Goal: Information Seeking & Learning: Learn about a topic

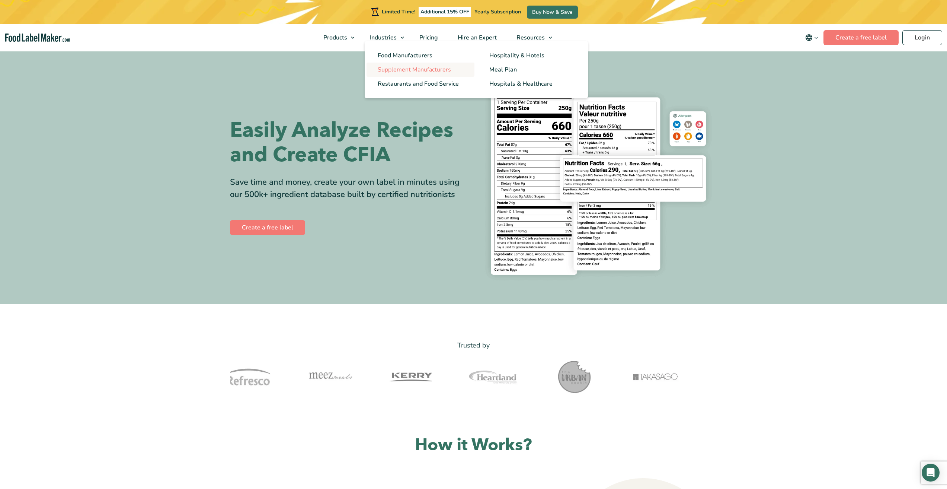
click at [391, 71] on span "Supplement Manufacturers" at bounding box center [414, 69] width 73 height 8
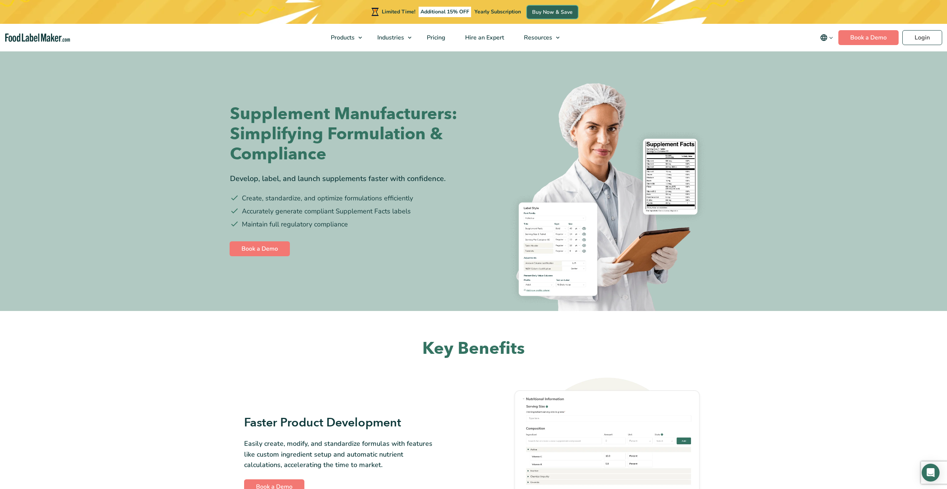
click at [543, 7] on link "Buy Now & Save" at bounding box center [552, 12] width 51 height 13
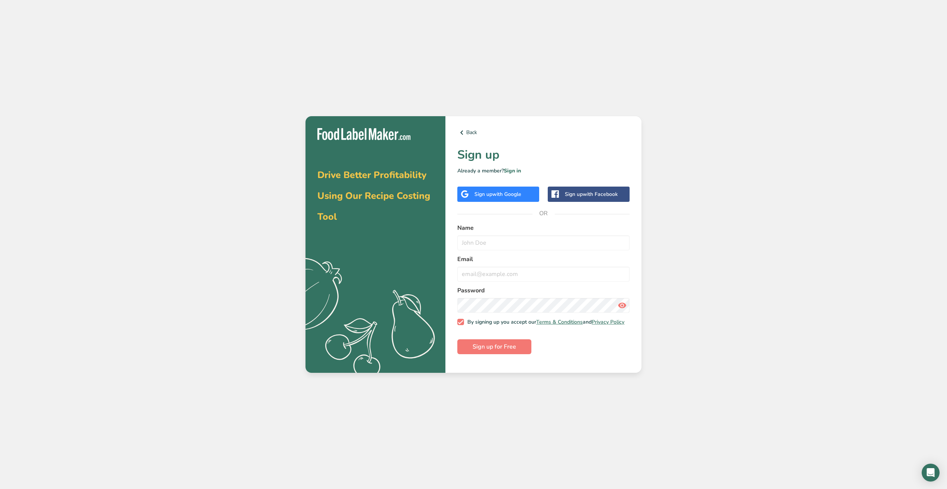
click at [506, 186] on div "Sign up with Google" at bounding box center [498, 193] width 82 height 15
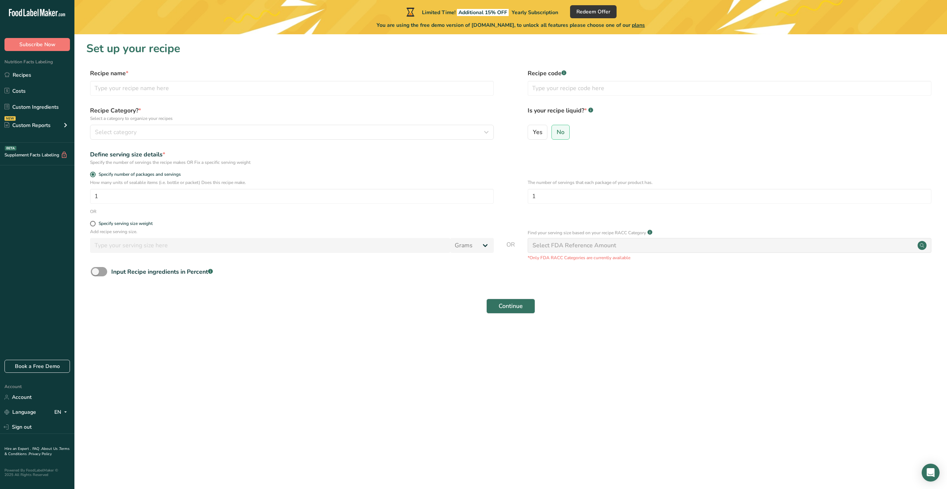
click at [535, 13] on span "Yearly Subscription" at bounding box center [535, 12] width 47 height 7
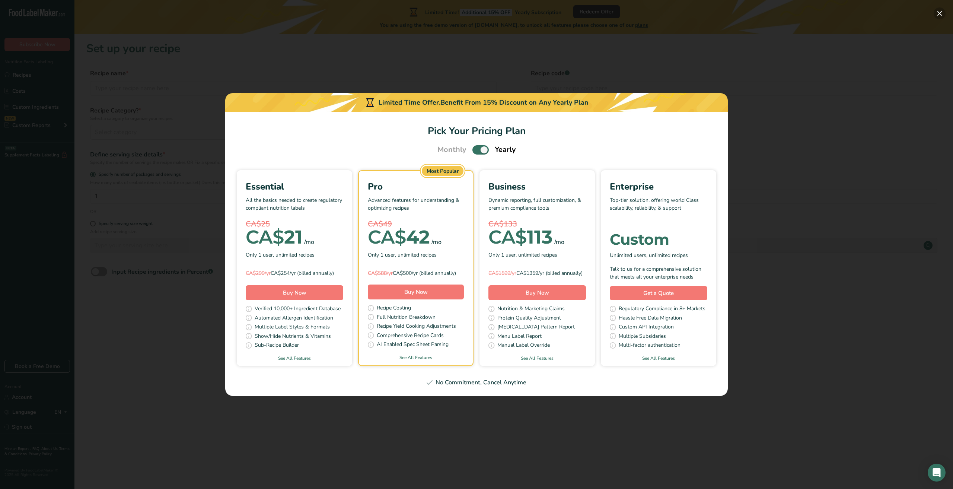
drag, startPoint x: 941, startPoint y: 10, endPoint x: 846, endPoint y: 0, distance: 96.2
click at [941, 10] on button "Pick Your Pricing Plan Modal" at bounding box center [939, 13] width 12 height 12
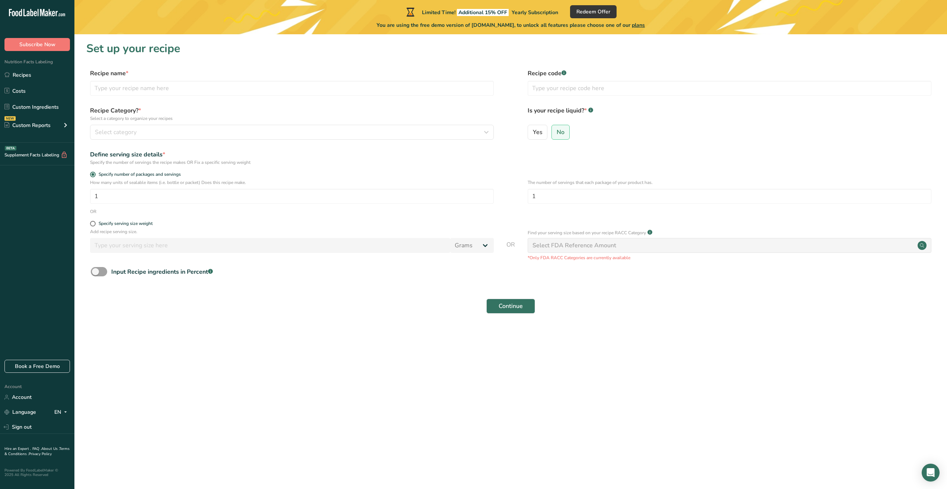
click at [16, 12] on icon at bounding box center [16, 14] width 3 height 6
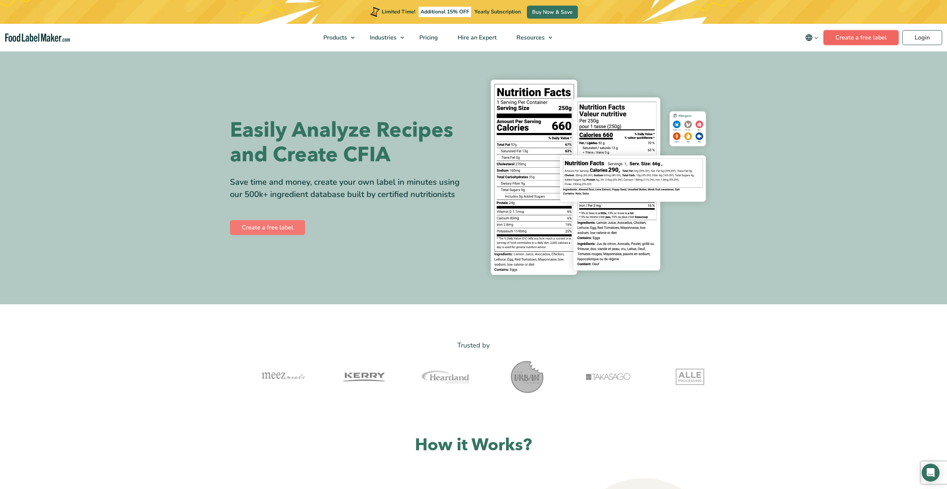
click at [839, 34] on link "Create a free label" at bounding box center [860, 37] width 75 height 15
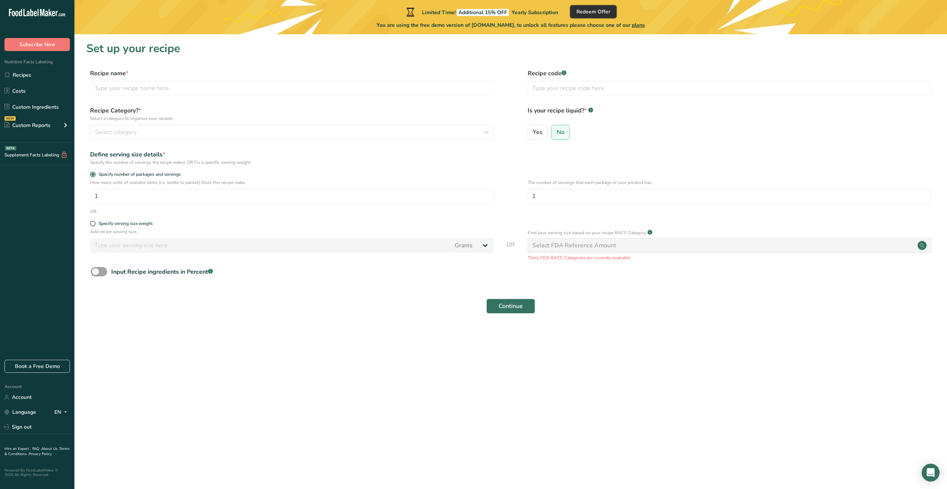
click at [603, 12] on span "Redeem Offer" at bounding box center [593, 12] width 34 height 8
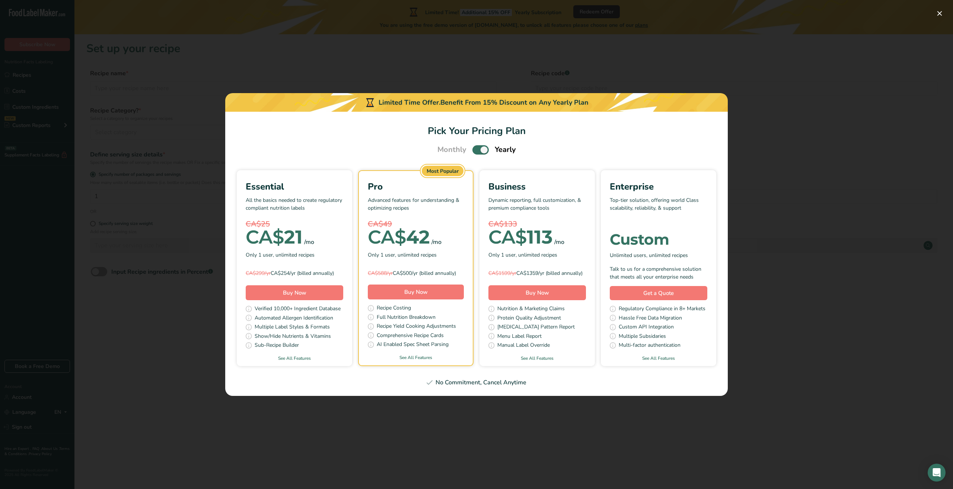
click at [839, 134] on div "Pick Your Pricing Plan Modal" at bounding box center [476, 244] width 953 height 489
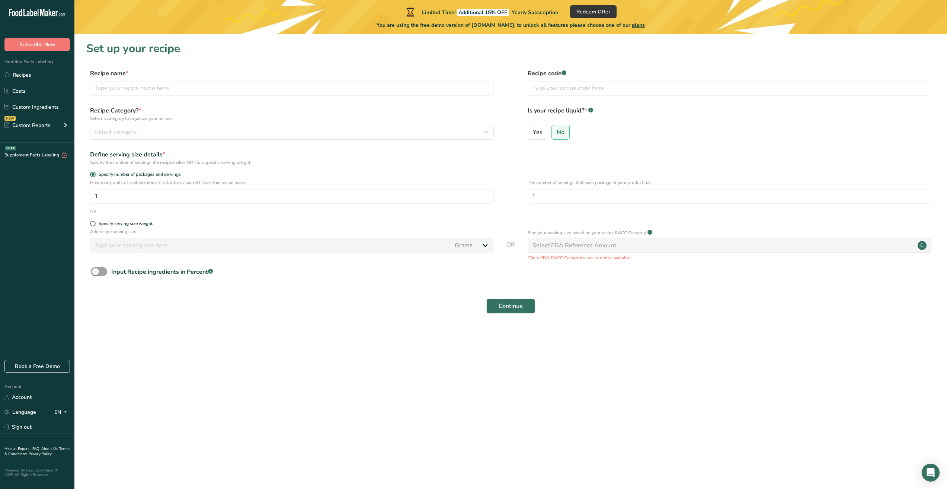
click at [40, 12] on icon ".a-20{fill:#fff;}" at bounding box center [45, 15] width 73 height 12
click at [25, 394] on link "Account" at bounding box center [37, 396] width 74 height 13
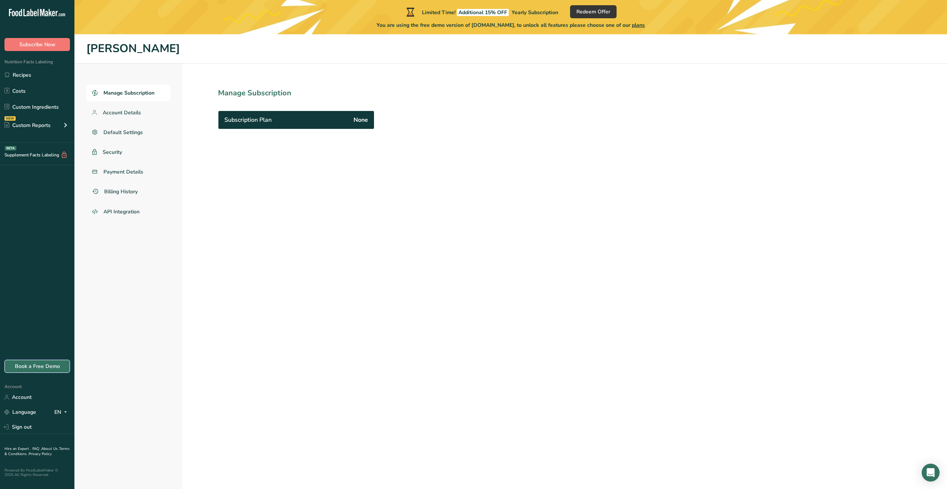
click at [25, 366] on link "Book a Free Demo" at bounding box center [36, 365] width 65 height 13
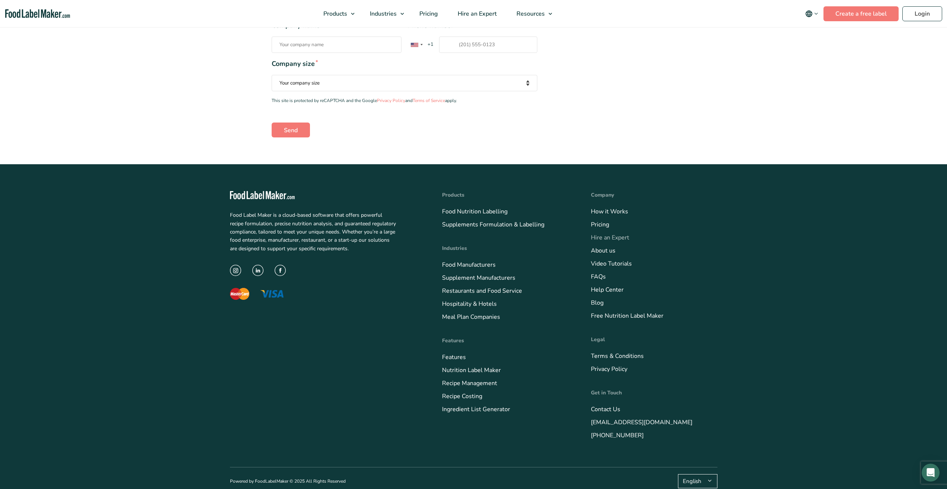
scroll to position [214, 0]
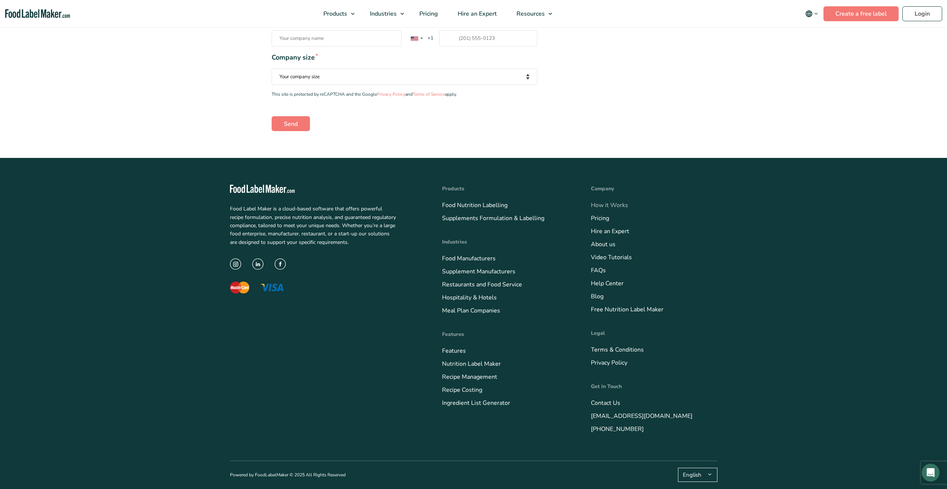
click at [603, 203] on link "How it Works" at bounding box center [609, 205] width 37 height 8
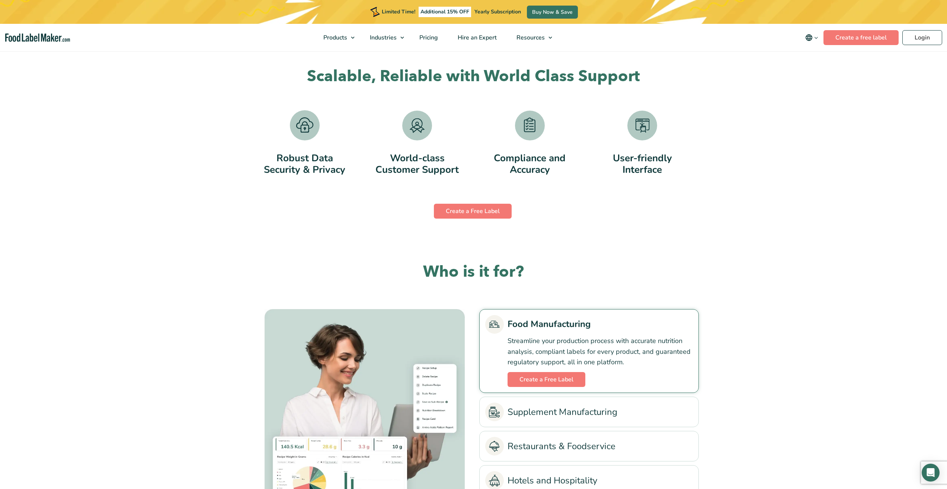
scroll to position [1550, 0]
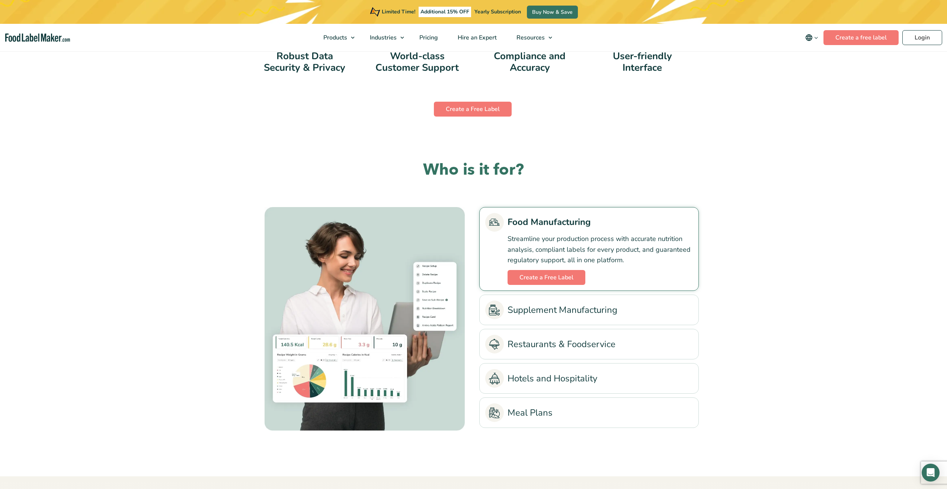
click at [565, 311] on link "Supplement Manufacturing" at bounding box center [589, 309] width 208 height 19
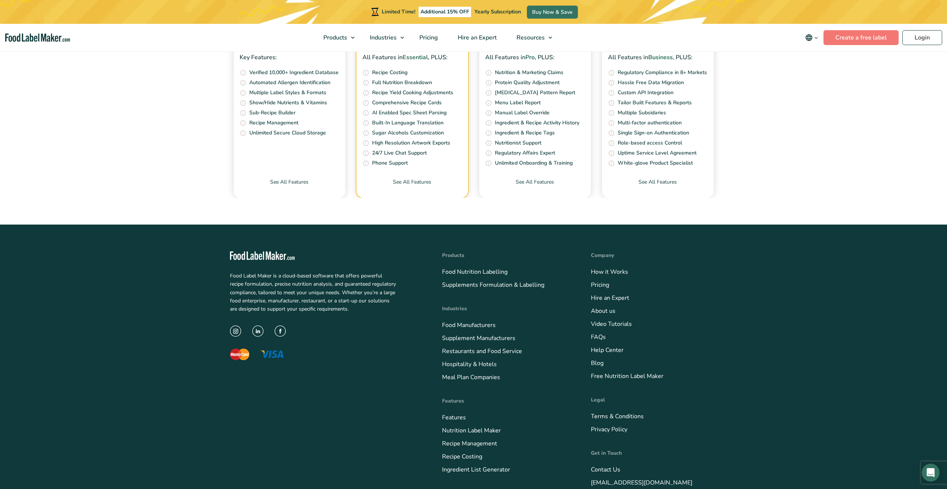
scroll to position [2852, 0]
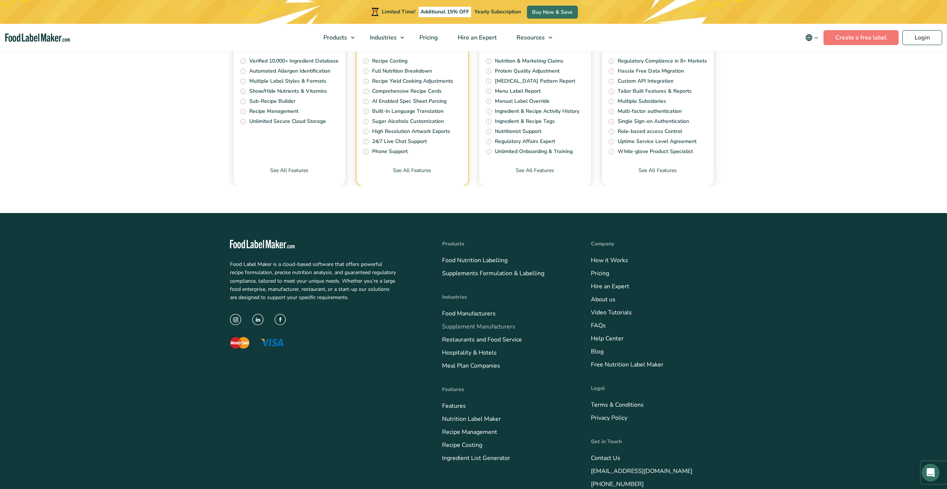
click at [485, 326] on link "Supplement Manufacturers" at bounding box center [478, 326] width 73 height 8
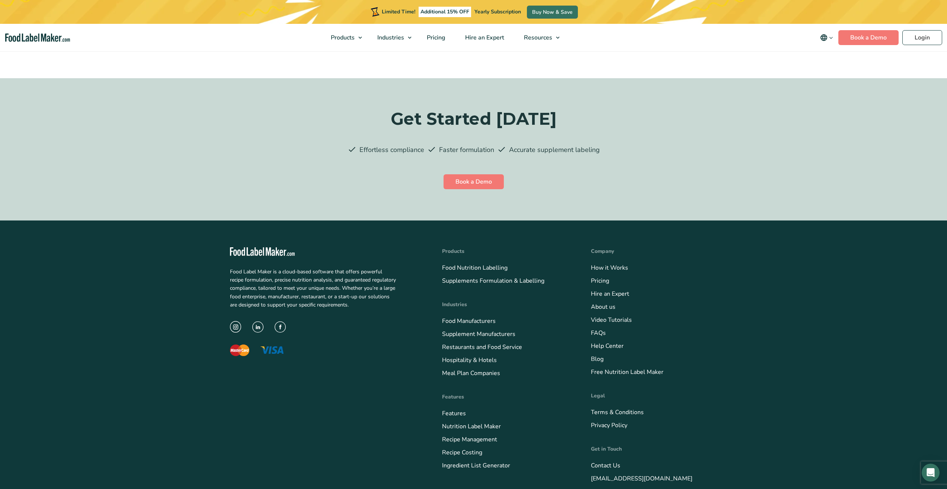
scroll to position [1961, 0]
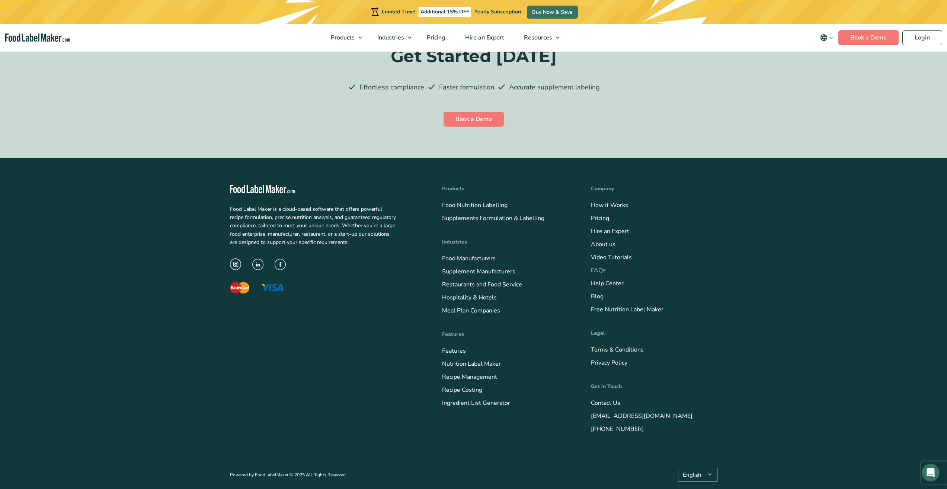
click at [601, 268] on link "FAQs" at bounding box center [598, 270] width 15 height 8
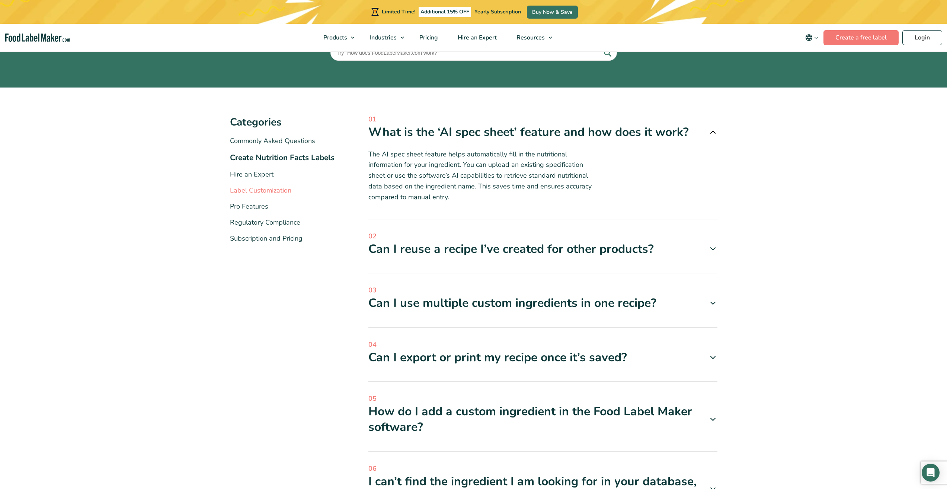
click at [262, 189] on link "Label Customization" at bounding box center [260, 190] width 61 height 9
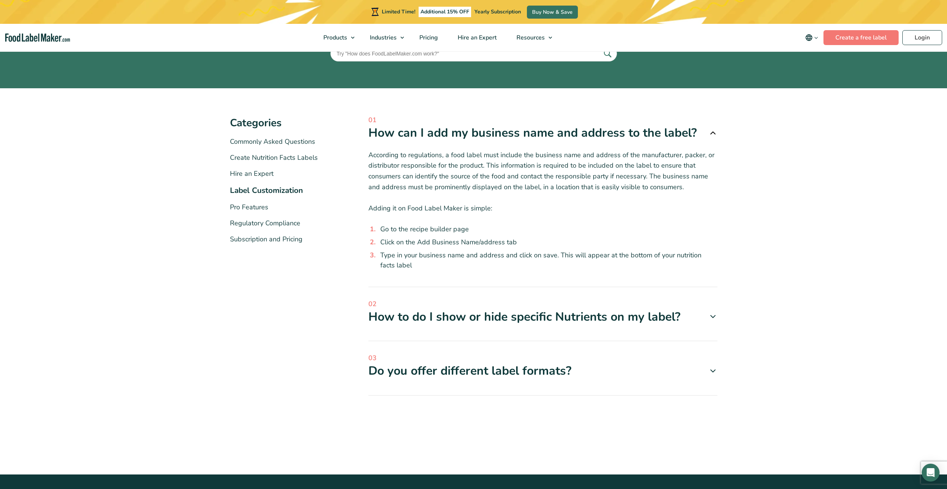
scroll to position [74, 0]
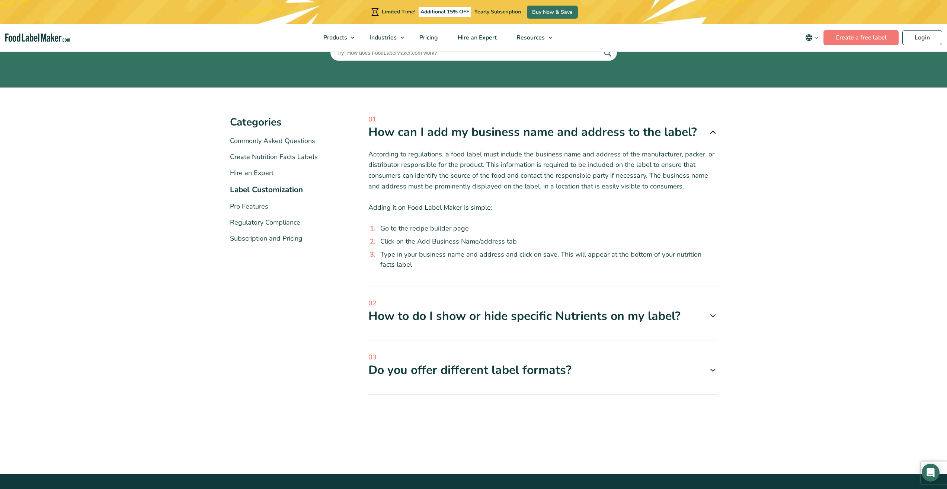
click at [706, 370] on span at bounding box center [710, 369] width 15 height 9
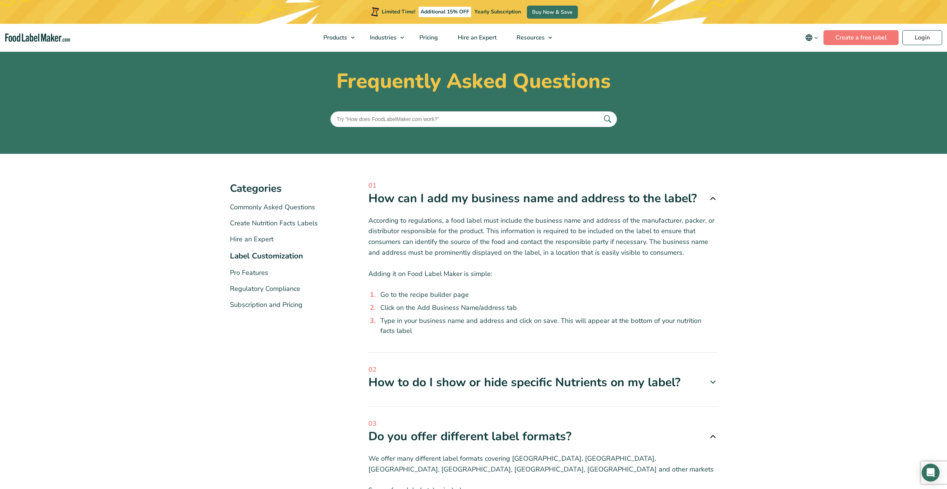
scroll to position [0, 0]
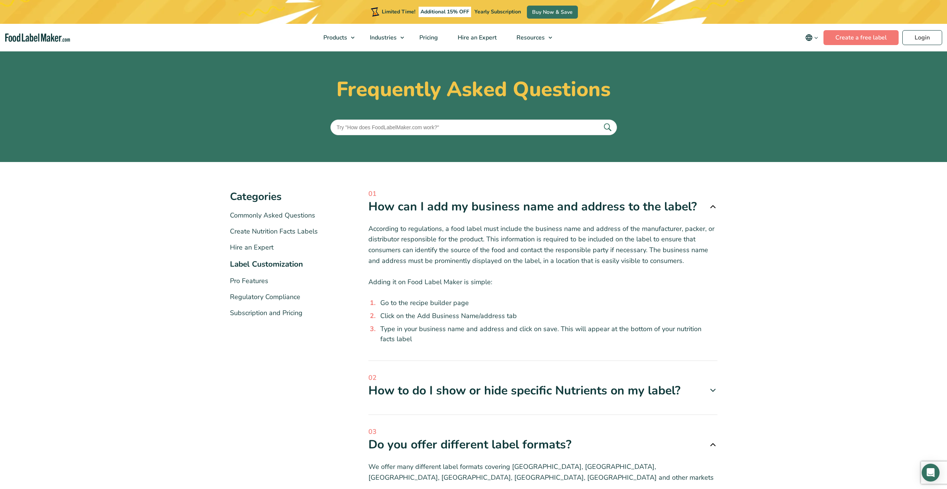
click at [25, 38] on img "main navigation" at bounding box center [37, 37] width 65 height 9
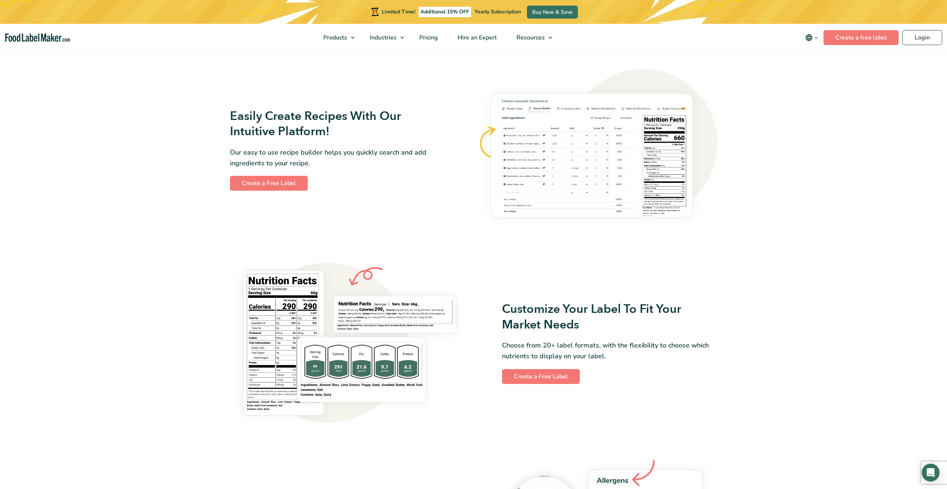
scroll to position [298, 0]
